Goal: Transaction & Acquisition: Purchase product/service

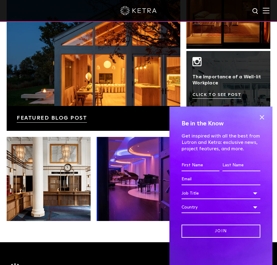
scroll to position [880, 0]
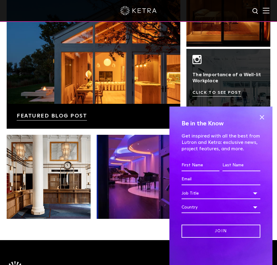
click at [264, 116] on span at bounding box center [262, 117] width 9 height 9
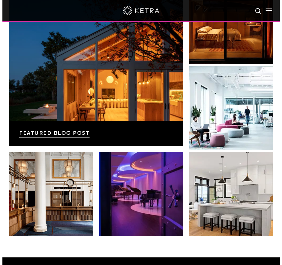
scroll to position [728, 0]
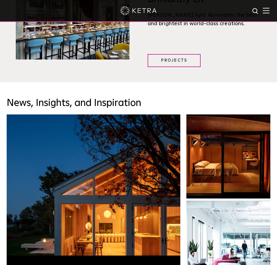
click at [270, 13] on span at bounding box center [266, 11] width 7 height 6
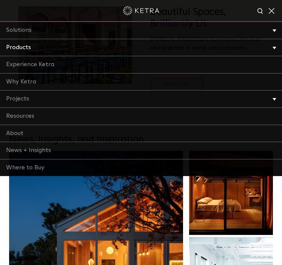
click at [275, 46] on li "Products Commercial Products Residential Products" at bounding box center [141, 47] width 282 height 17
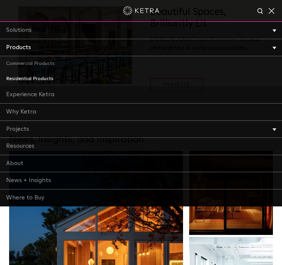
click at [49, 80] on link "Residential Products" at bounding box center [141, 78] width 282 height 15
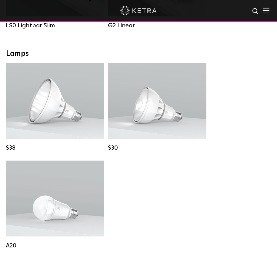
scroll to position [394, 0]
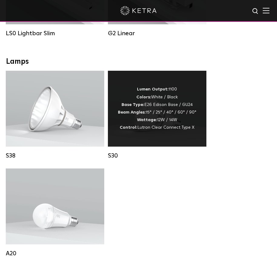
click at [184, 116] on div "Lumen Output: 1100 Colors: White / Black Base Type: E26 Edison Base / GU24 Beam…" at bounding box center [157, 109] width 79 height 46
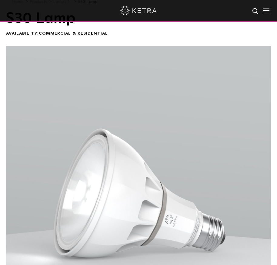
scroll to position [30, 0]
